Goal: Transaction & Acquisition: Obtain resource

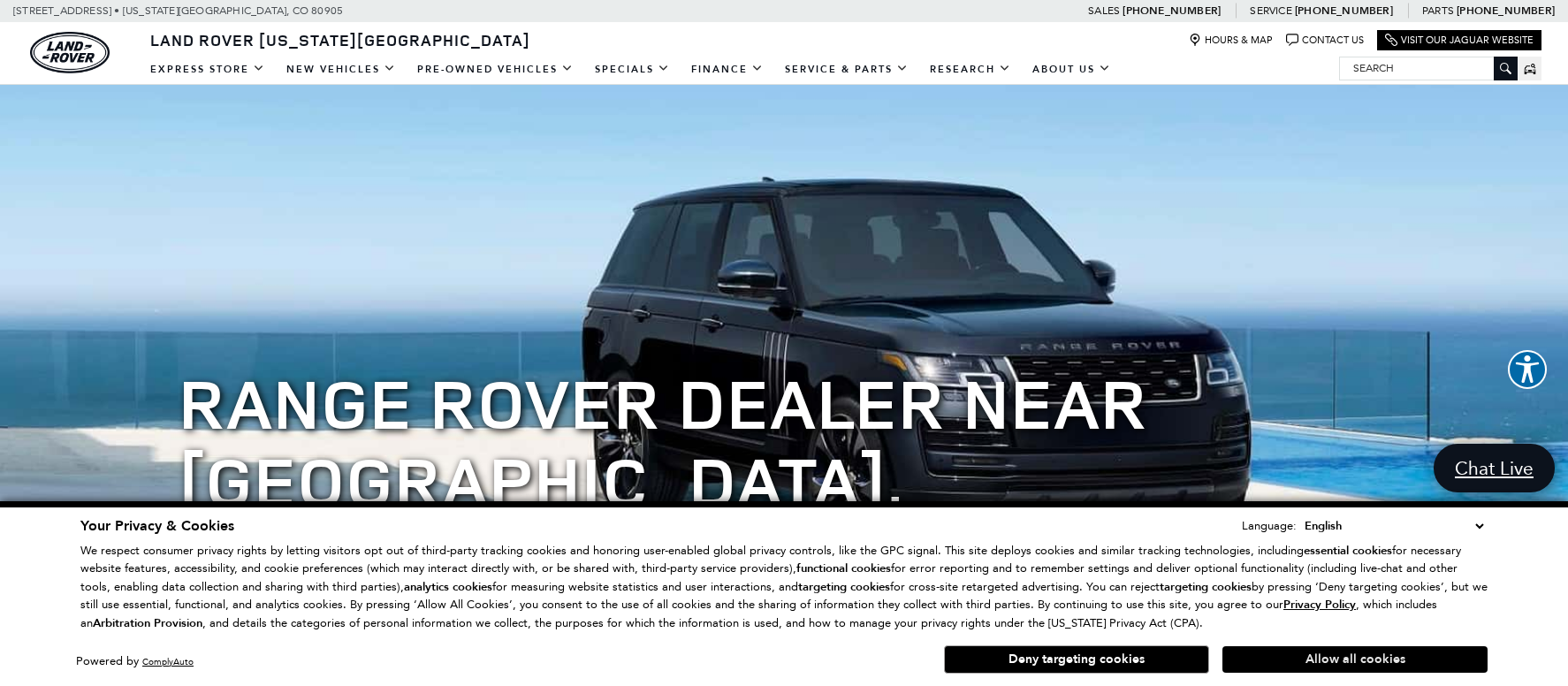
click at [1332, 659] on button "Allow all cookies" at bounding box center [1355, 660] width 265 height 26
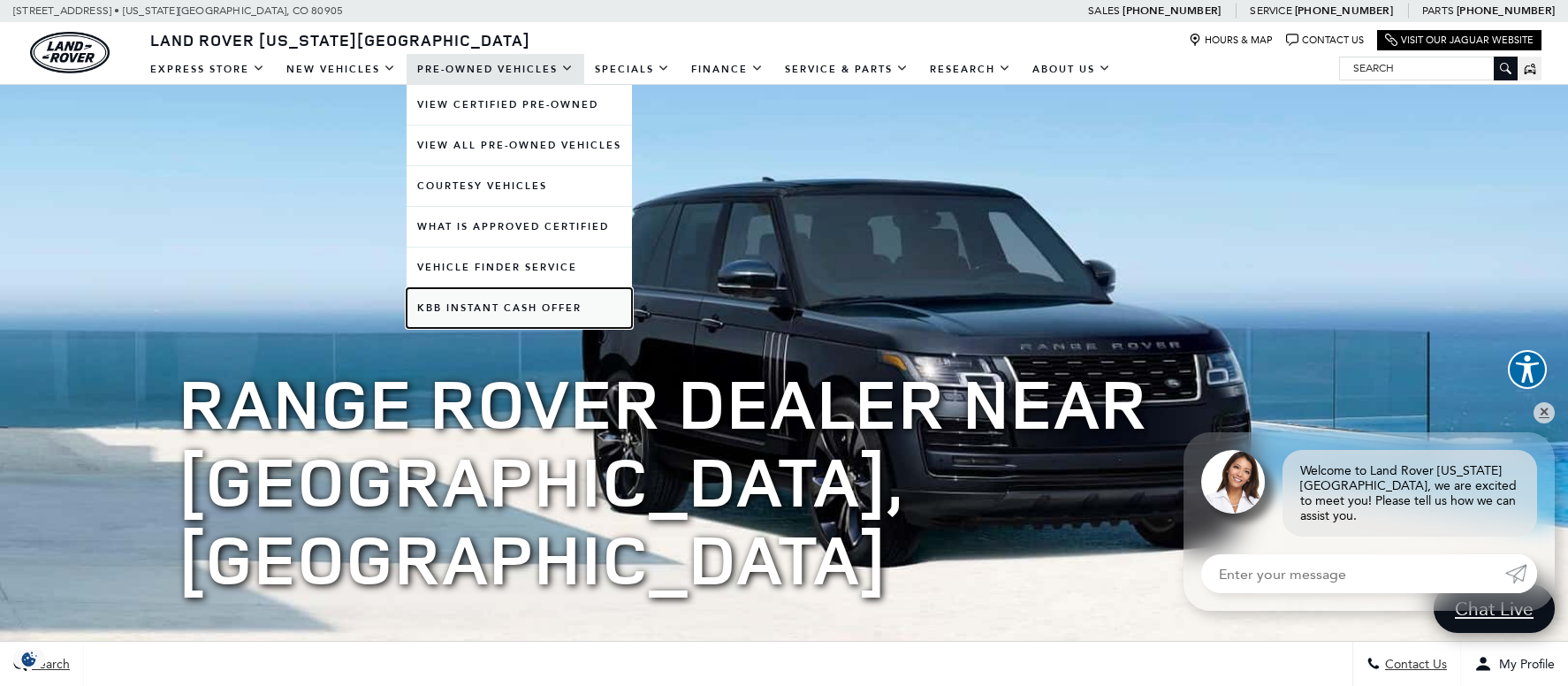
click at [448, 305] on link "KBB Instant Cash Offer" at bounding box center [519, 308] width 225 height 40
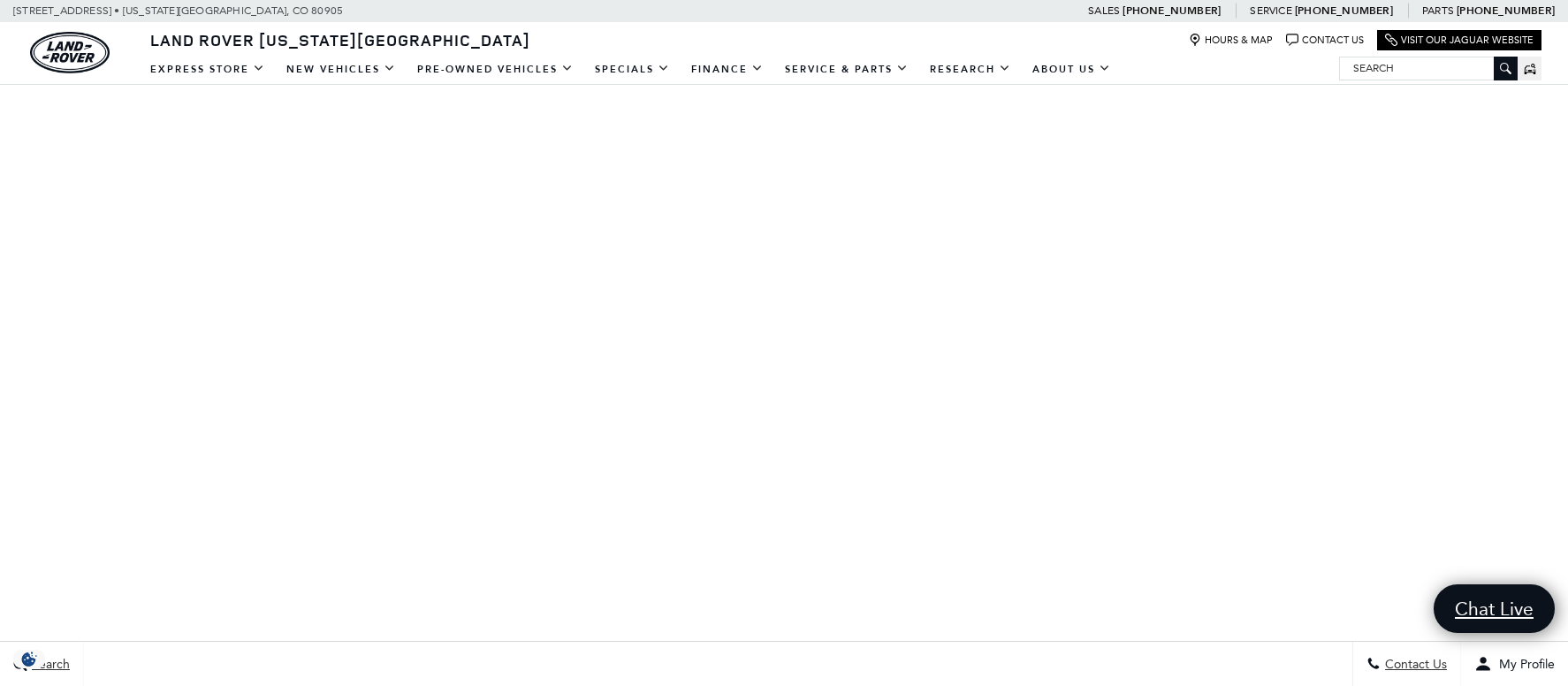
scroll to position [692, 0]
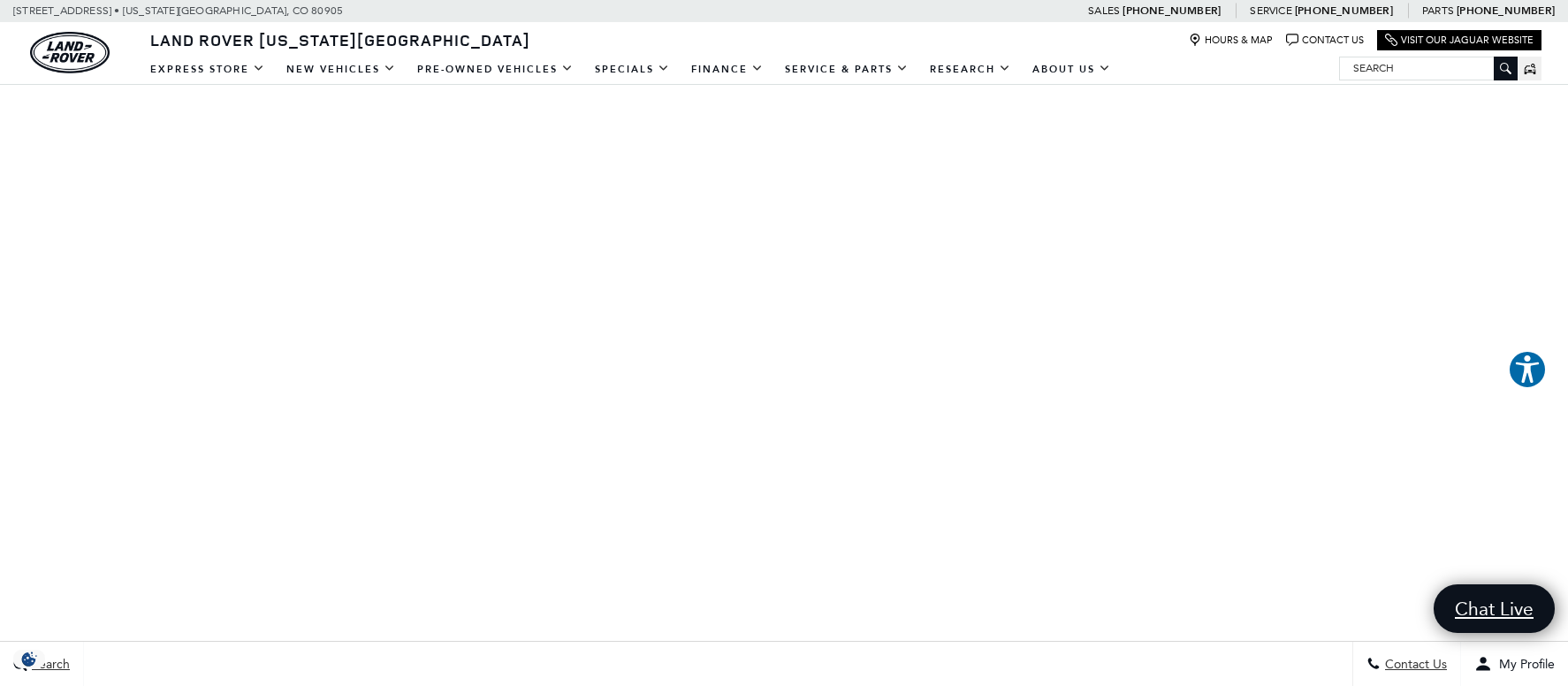
scroll to position [161, 0]
